Goal: Information Seeking & Learning: Understand process/instructions

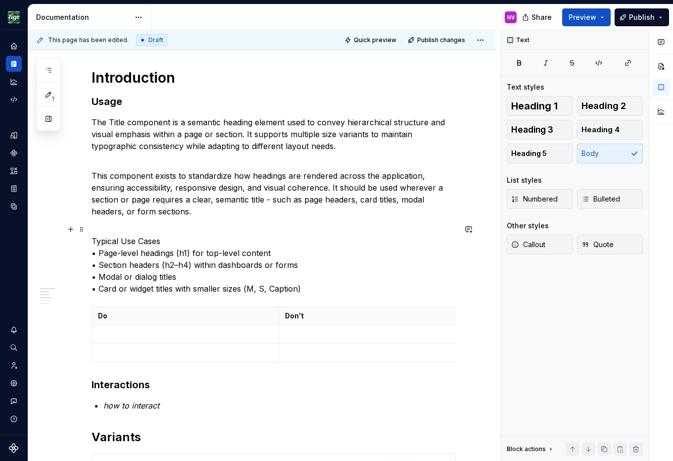
scroll to position [267, 0]
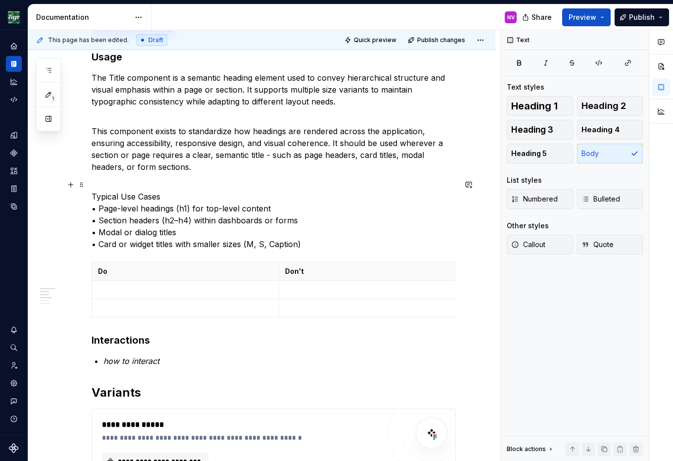
click at [335, 196] on p "Typical Use Cases • Page-level headings (h1) for top-level content • Section he…" at bounding box center [274, 214] width 364 height 71
click at [176, 286] on p at bounding box center [185, 290] width 175 height 10
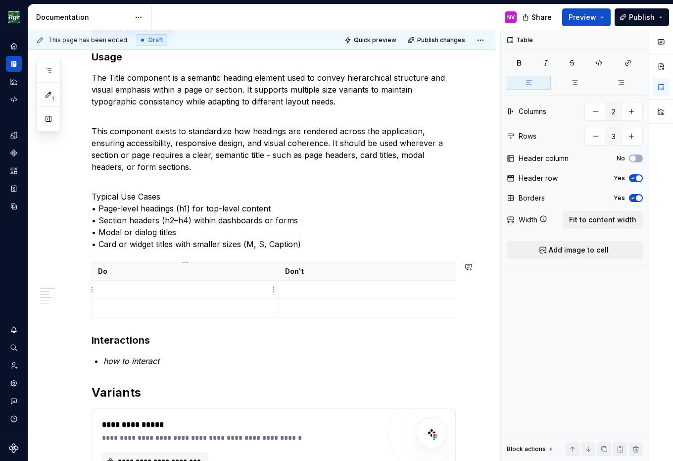
type textarea "*"
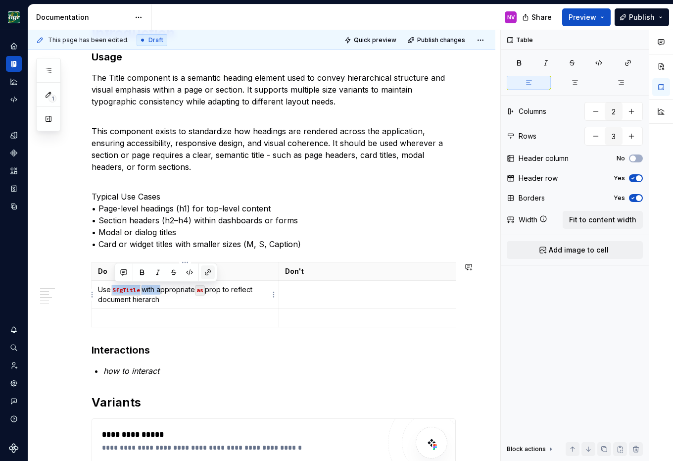
drag, startPoint x: 161, startPoint y: 290, endPoint x: 207, endPoint y: 276, distance: 48.5
click at [115, 286] on p "Use SfgTitle with appropriate as prop to reflect document hierarch" at bounding box center [185, 295] width 175 height 20
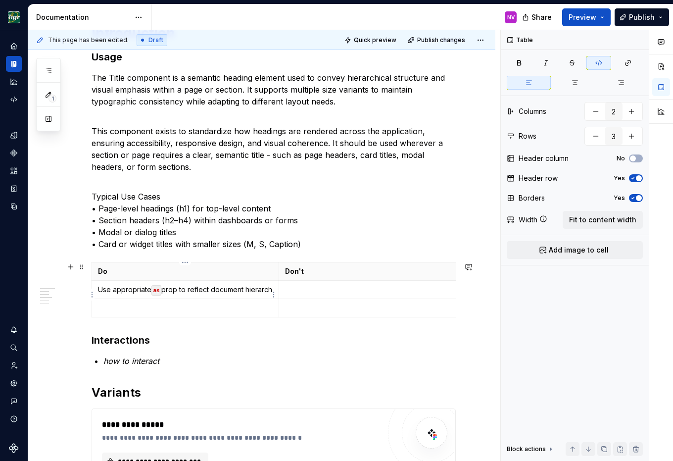
click at [136, 294] on p "Use appropriate as prop to reflect document hierarch" at bounding box center [185, 290] width 175 height 10
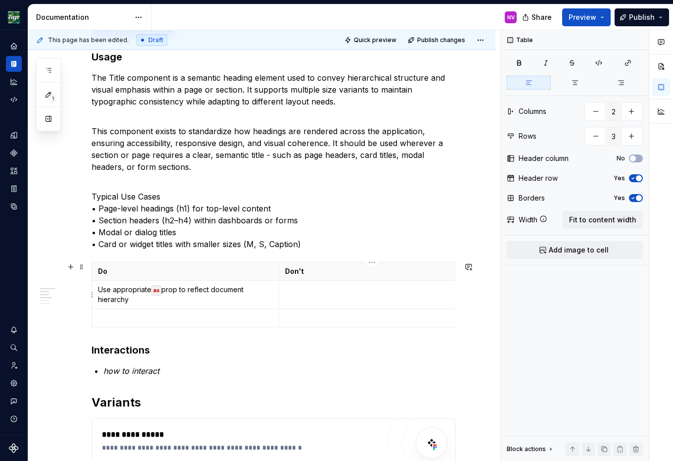
click at [300, 290] on p at bounding box center [372, 290] width 175 height 10
click at [315, 292] on p "Use multiple h1 tags on a single page—this breaks semantic structure" at bounding box center [372, 295] width 175 height 20
click at [238, 314] on p at bounding box center [185, 318] width 174 height 10
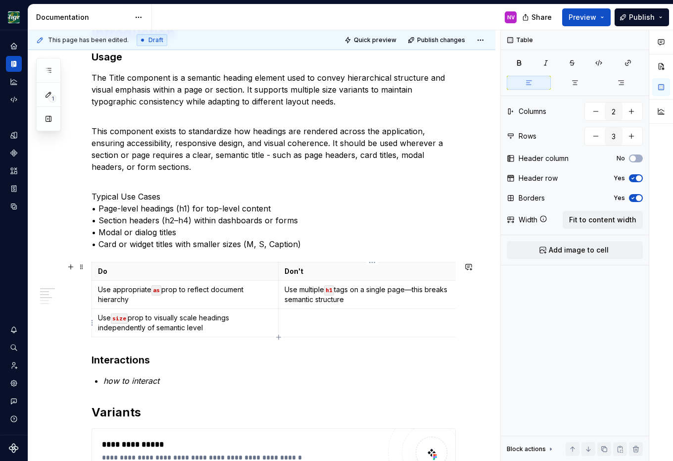
click at [331, 325] on td at bounding box center [372, 323] width 187 height 28
click at [361, 332] on p "Use CSS overrides to change heading size manually—use size instead" at bounding box center [372, 323] width 175 height 20
click at [428, 327] on p "Use CSS overrides to change heading size manually—use size instead" at bounding box center [372, 323] width 175 height 20
type input "4"
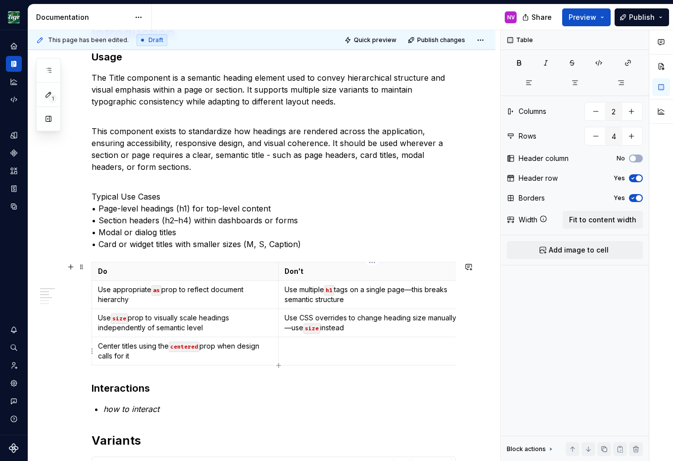
click at [315, 354] on td at bounding box center [372, 351] width 187 height 28
click at [347, 361] on td "Center titles using inline styles—this breaks consistency" at bounding box center [372, 351] width 187 height 28
click at [347, 346] on p "Center titles using inline styles—this breaks consistency" at bounding box center [372, 351] width 175 height 20
click at [135, 410] on em "how to interact" at bounding box center [131, 409] width 56 height 10
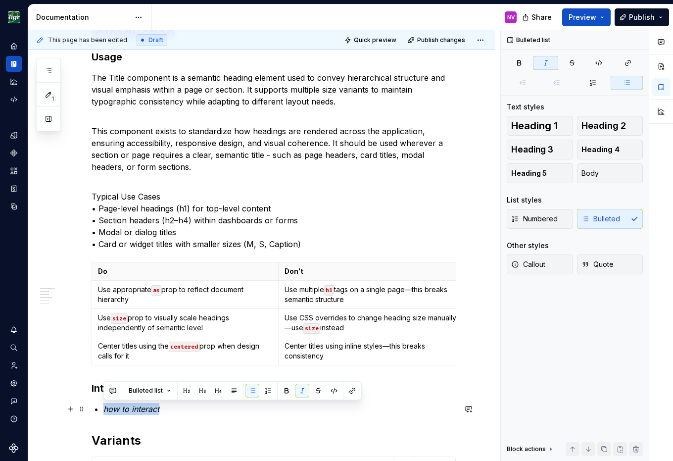
drag, startPoint x: 168, startPoint y: 409, endPoint x: 98, endPoint y: 404, distance: 69.9
click at [103, 404] on li "how to interact" at bounding box center [279, 409] width 352 height 12
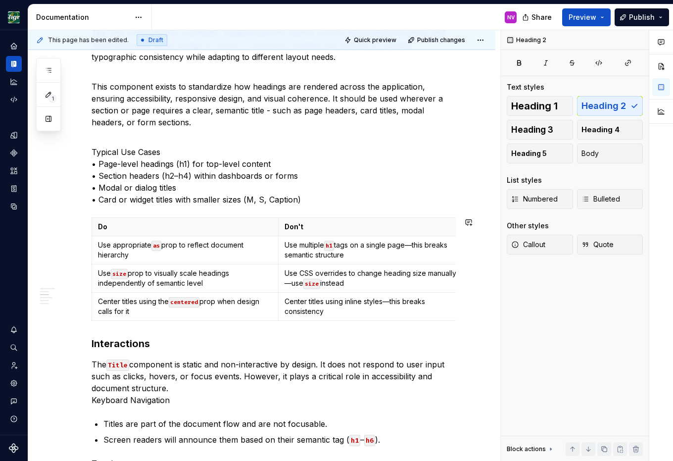
scroll to position [356, 0]
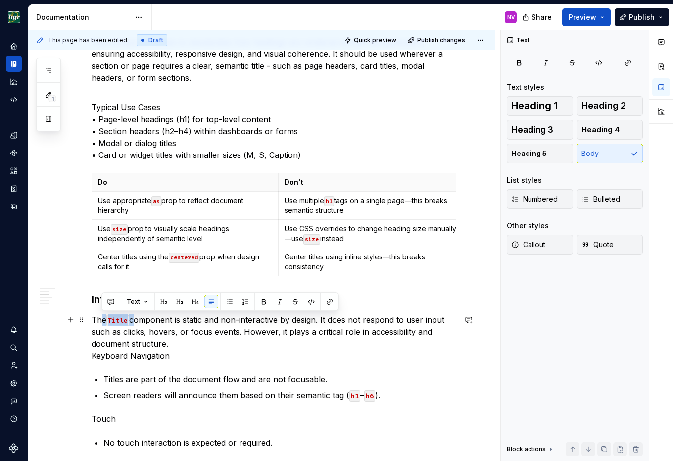
drag, startPoint x: 133, startPoint y: 321, endPoint x: 101, endPoint y: 321, distance: 31.7
click at [101, 321] on p "The Title component is static and non-interactive by design. It does not respon…" at bounding box center [274, 338] width 364 height 48
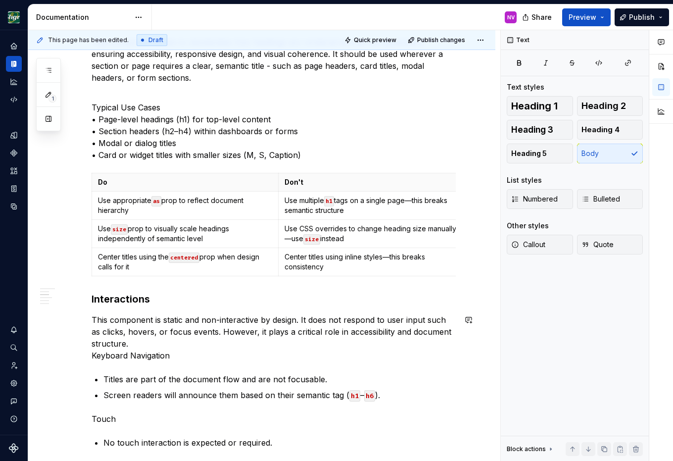
click at [375, 310] on div "**********" at bounding box center [274, 324] width 364 height 971
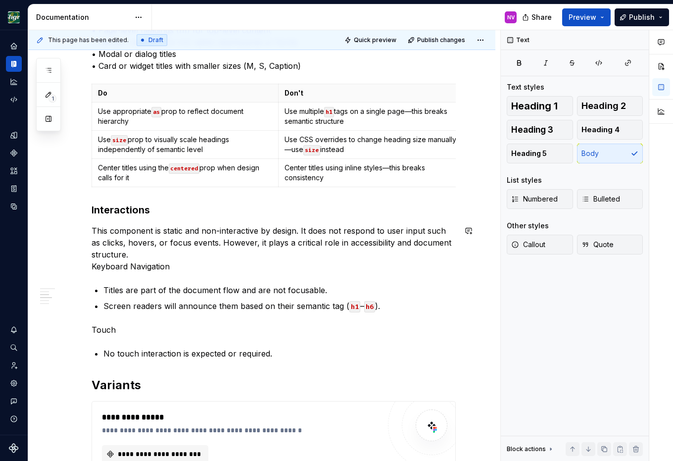
scroll to position [490, 0]
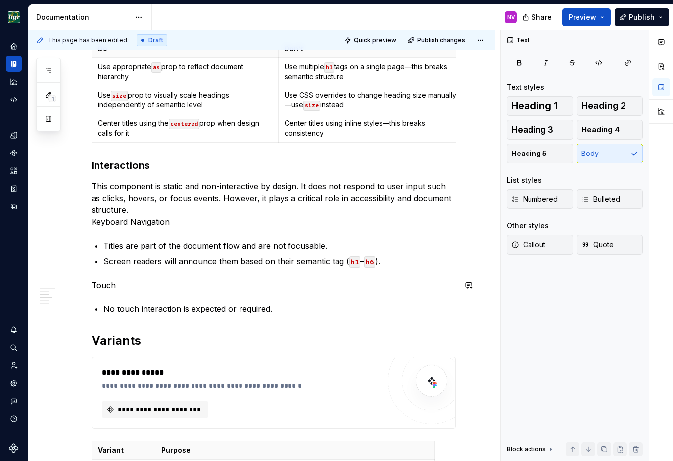
click at [357, 297] on div "**********" at bounding box center [274, 191] width 364 height 971
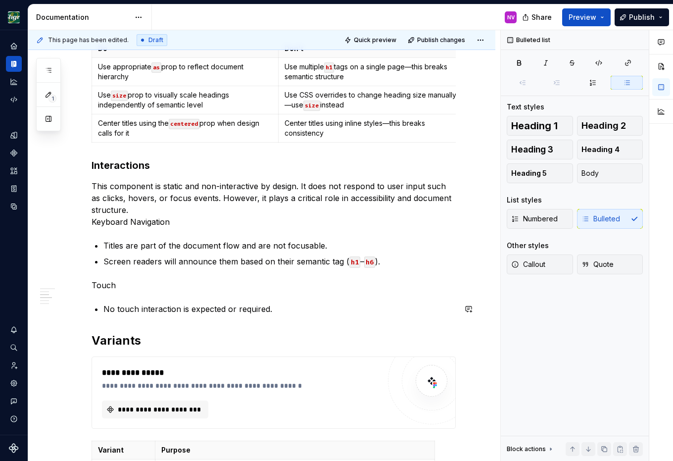
click at [317, 316] on div "**********" at bounding box center [274, 191] width 364 height 971
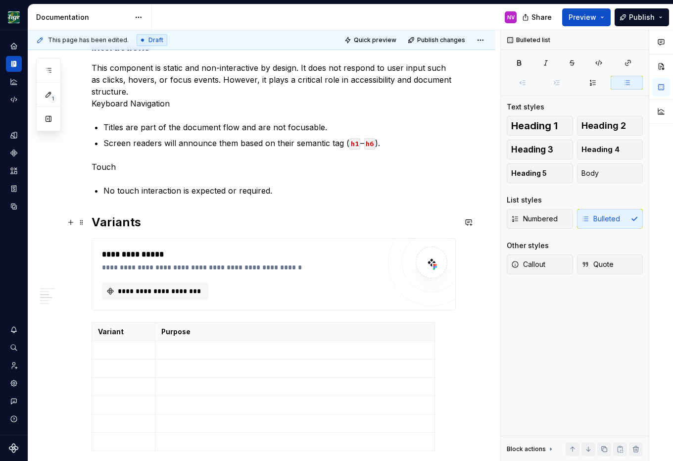
scroll to position [624, 0]
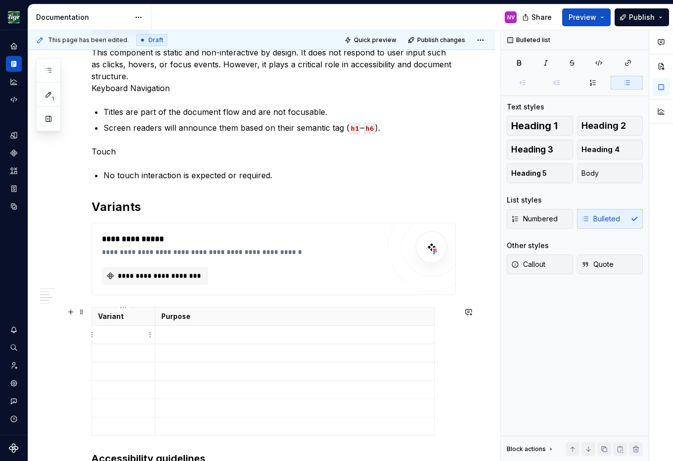
click at [115, 338] on p at bounding box center [123, 335] width 51 height 10
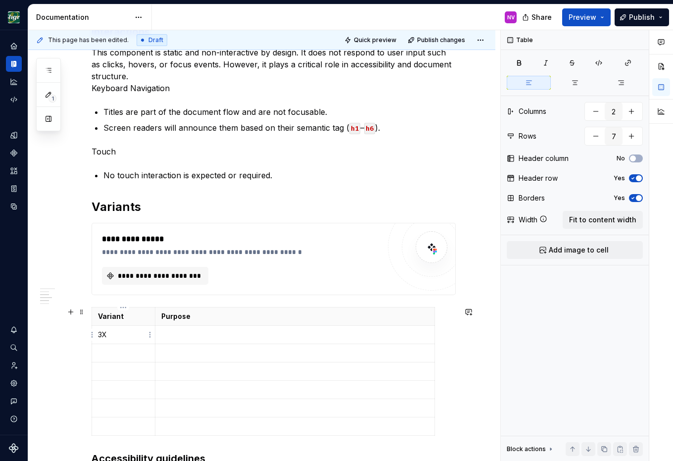
click at [136, 336] on p "3X" at bounding box center [123, 335] width 51 height 10
click at [309, 328] on td "`as`" at bounding box center [295, 335] width 280 height 18
drag, startPoint x: 212, startPoint y: 337, endPoint x: 155, endPoint y: 337, distance: 56.9
click at [155, 337] on td "`as`" at bounding box center [295, 335] width 280 height 18
click at [110, 356] on p at bounding box center [123, 353] width 51 height 10
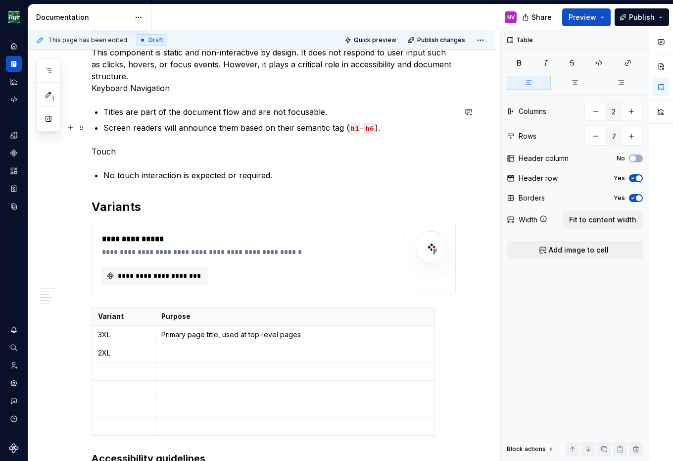
type textarea "*"
